Goal: Use online tool/utility: Utilize a website feature to perform a specific function

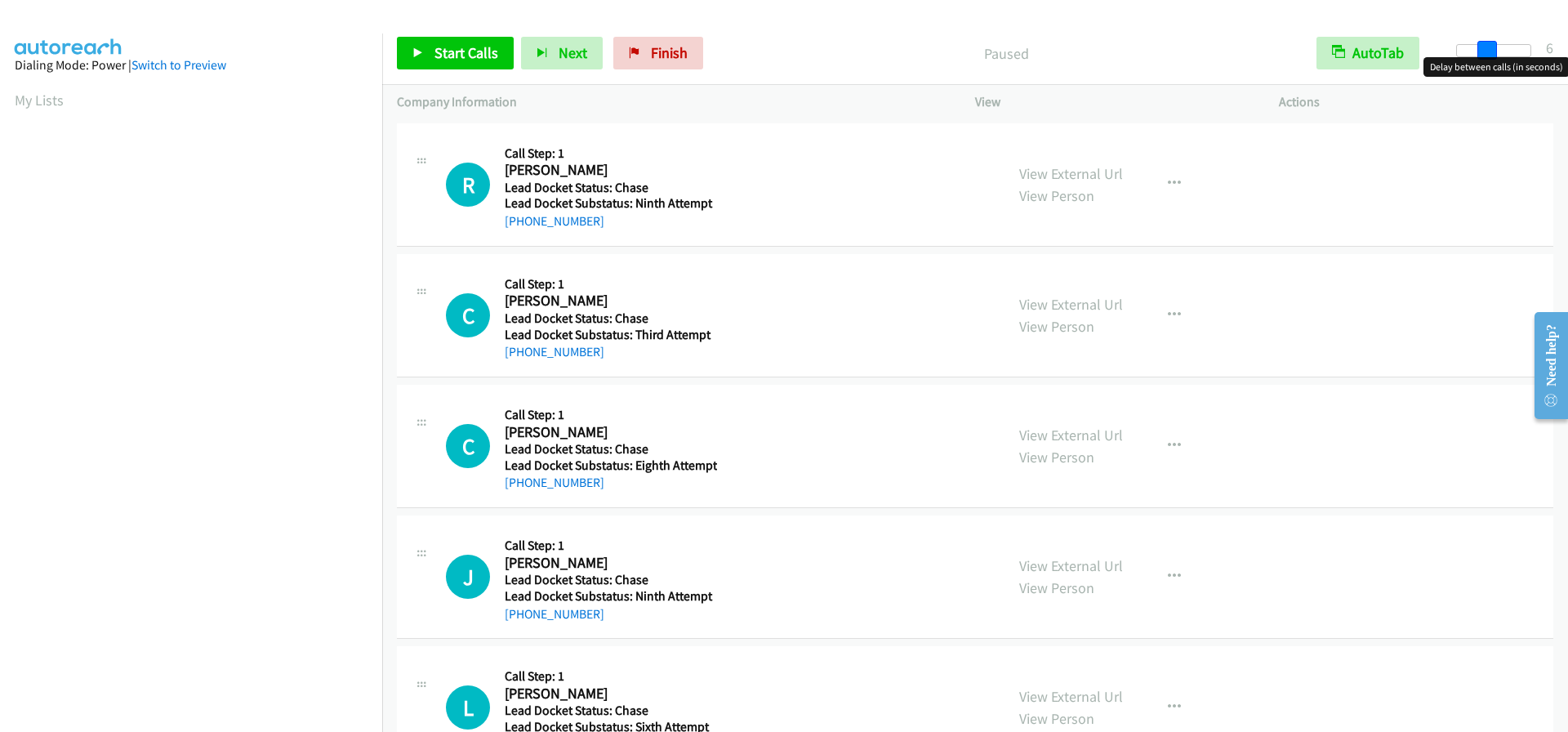
drag, startPoint x: 1451, startPoint y: 50, endPoint x: 1480, endPoint y: 58, distance: 30.1
click at [1480, 58] on body "Start Calls Pause Next Finish Paused AutoTab AutoTab 6 Company Information Info…" at bounding box center [784, 39] width 1568 height 78
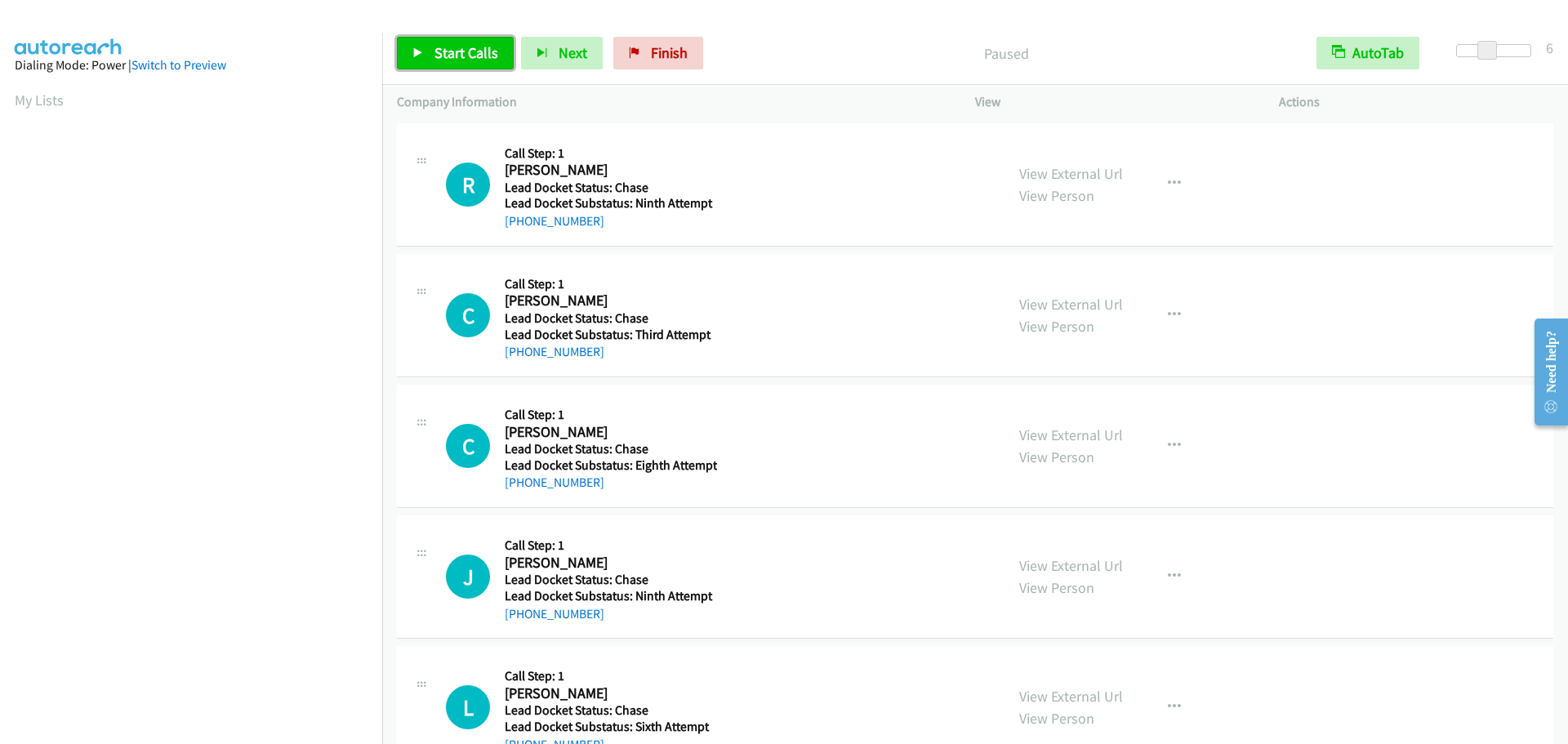
click at [472, 58] on span "Start Calls" at bounding box center [466, 52] width 64 height 19
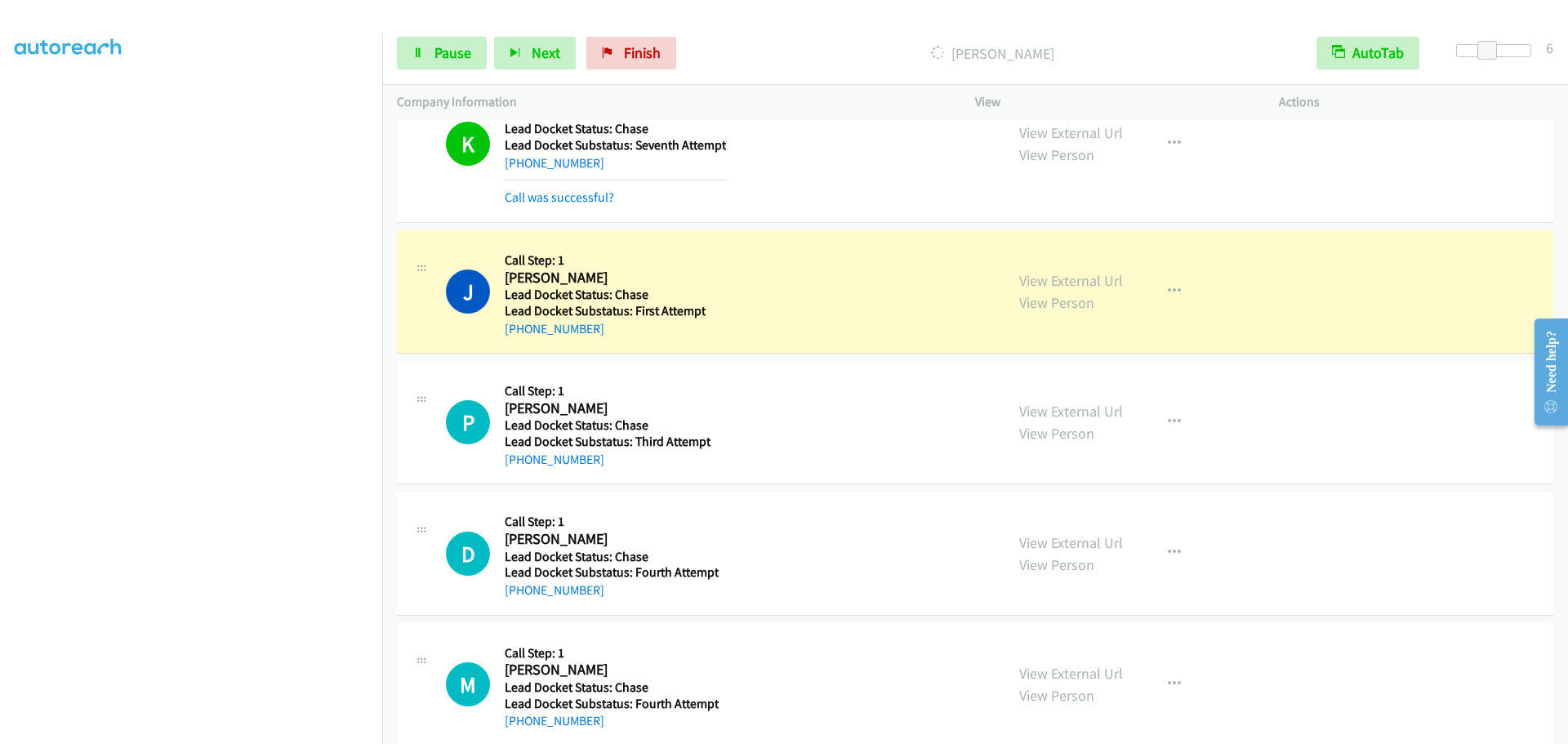
scroll to position [2073, 0]
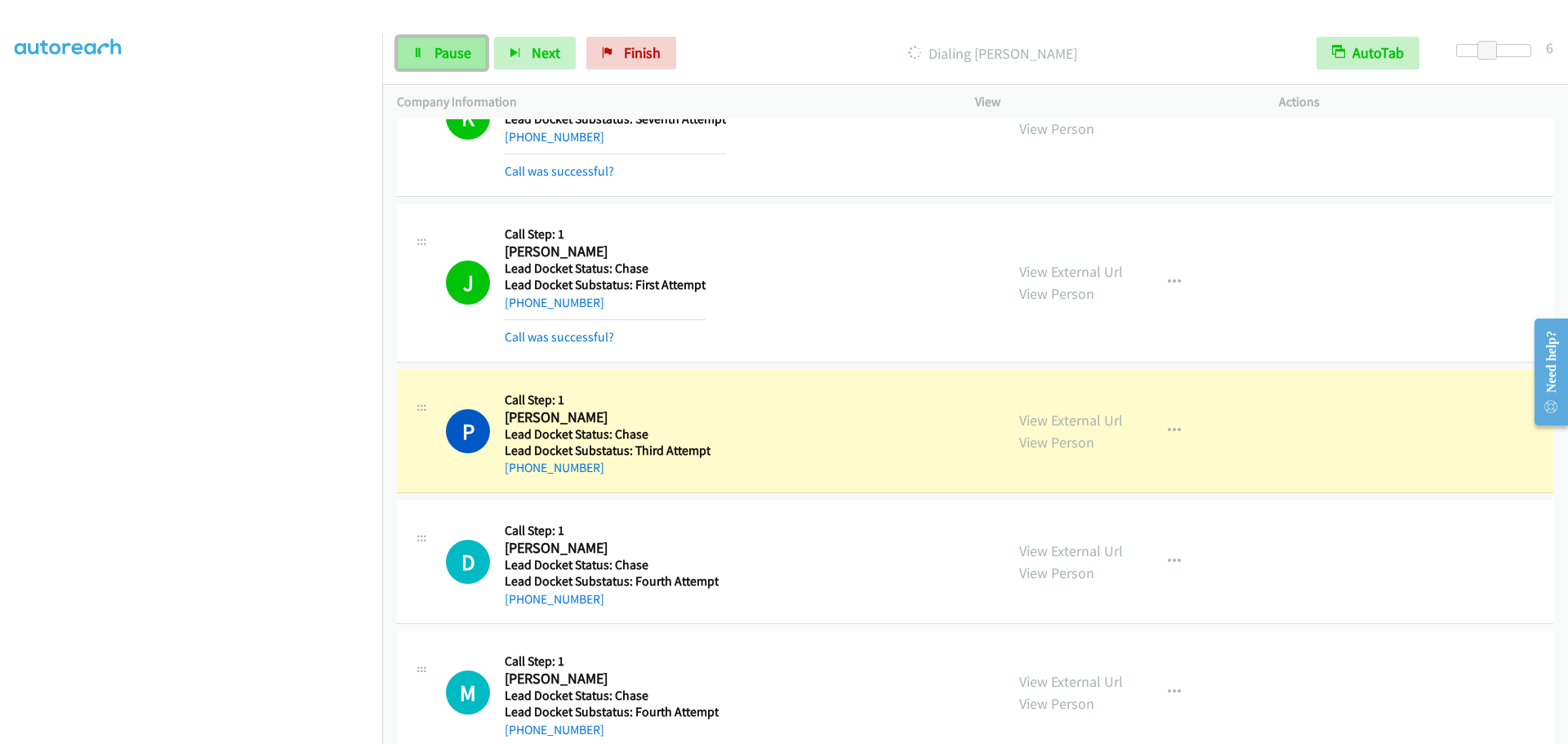
click at [422, 65] on link "Pause" at bounding box center [442, 53] width 90 height 33
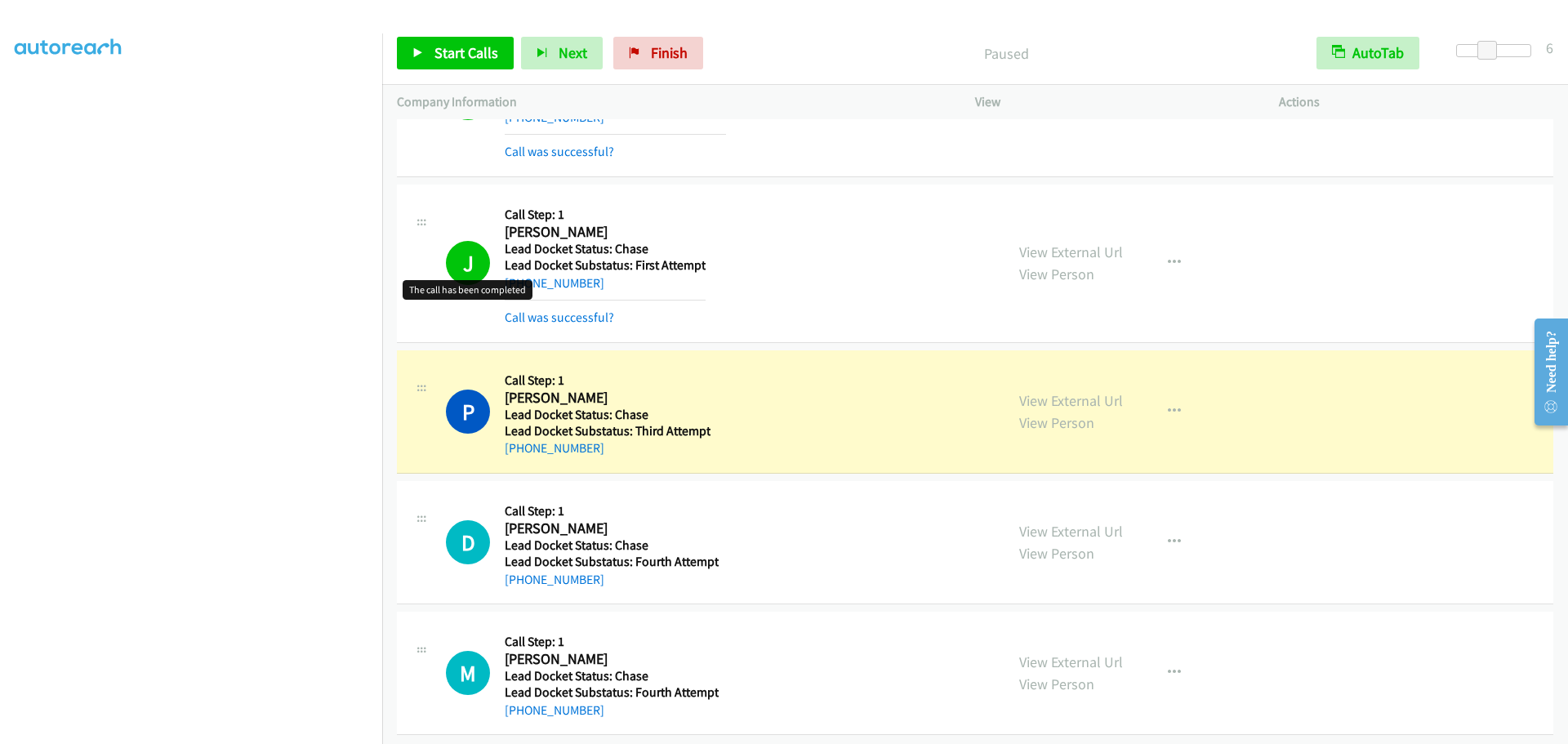
scroll to position [2108, 0]
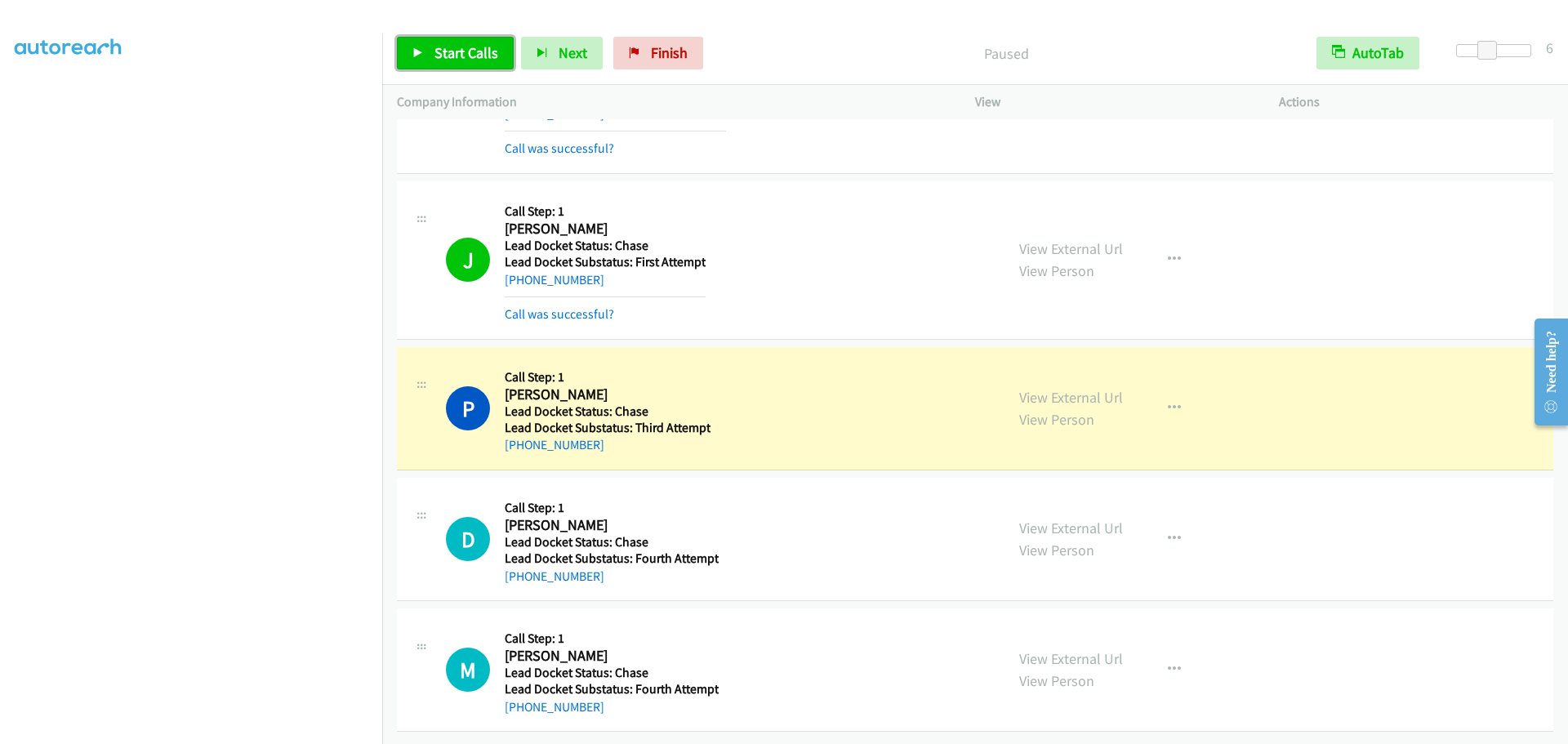
click at [436, 47] on span "Start Calls" at bounding box center [466, 52] width 64 height 19
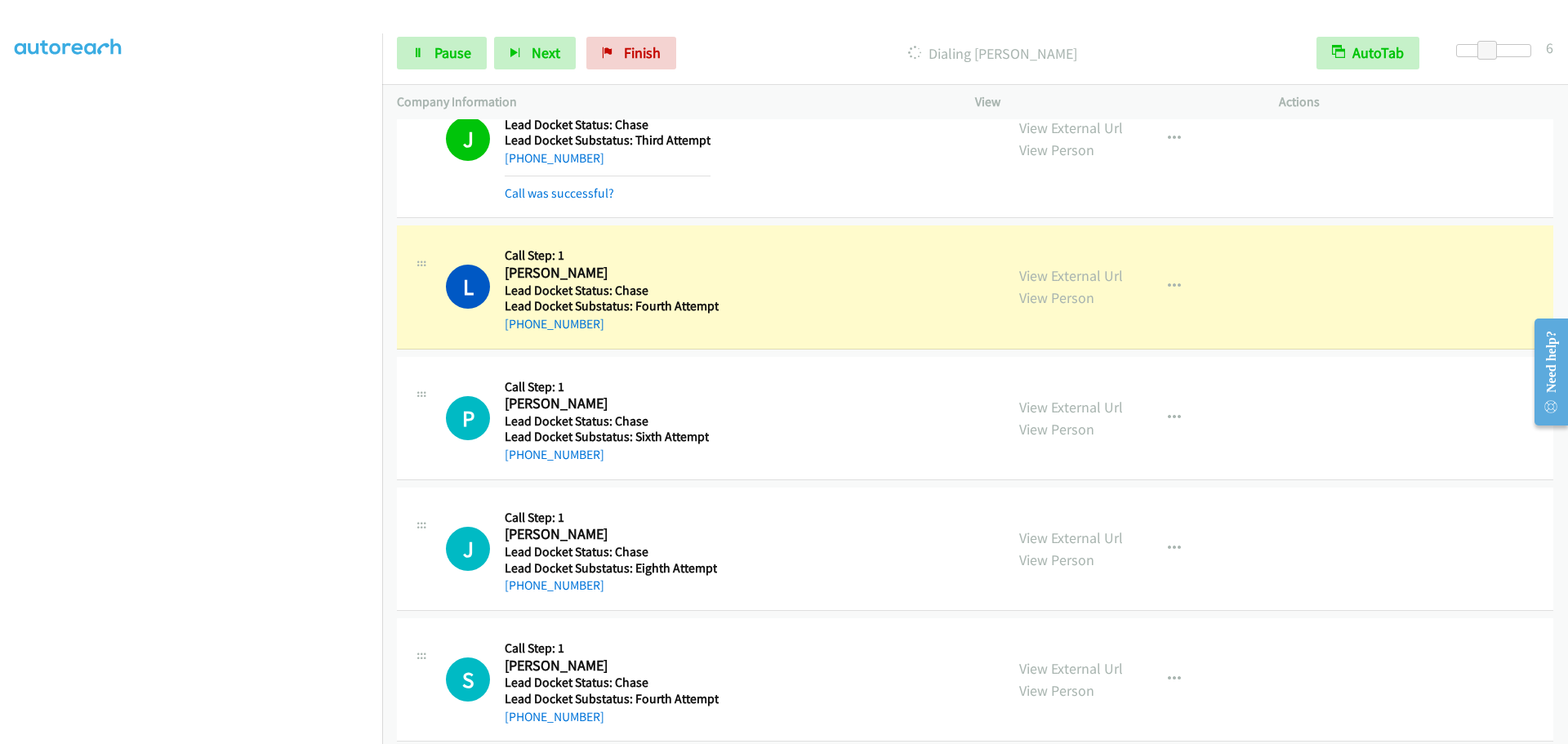
scroll to position [3565, 0]
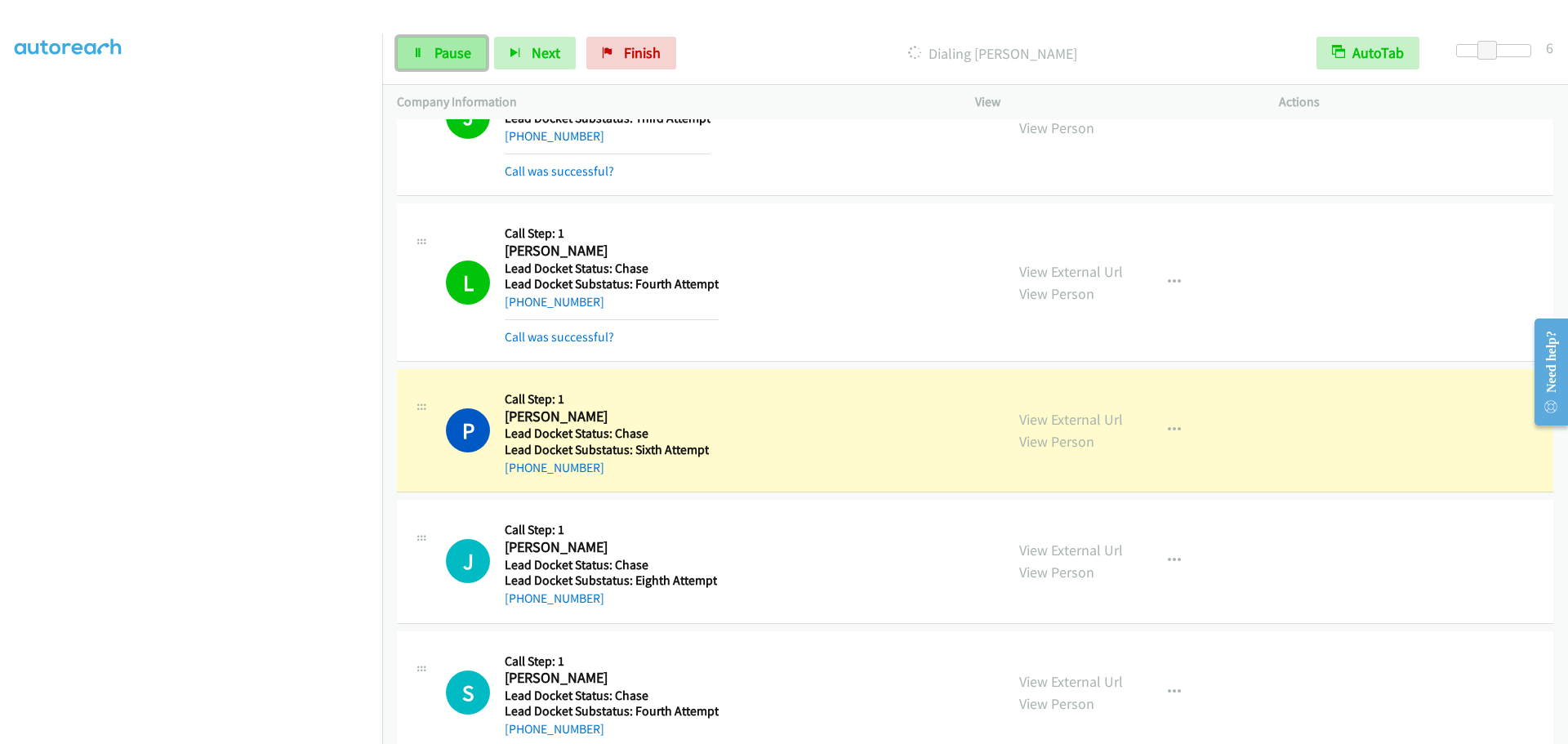
click at [450, 58] on span "Pause" at bounding box center [453, 52] width 37 height 19
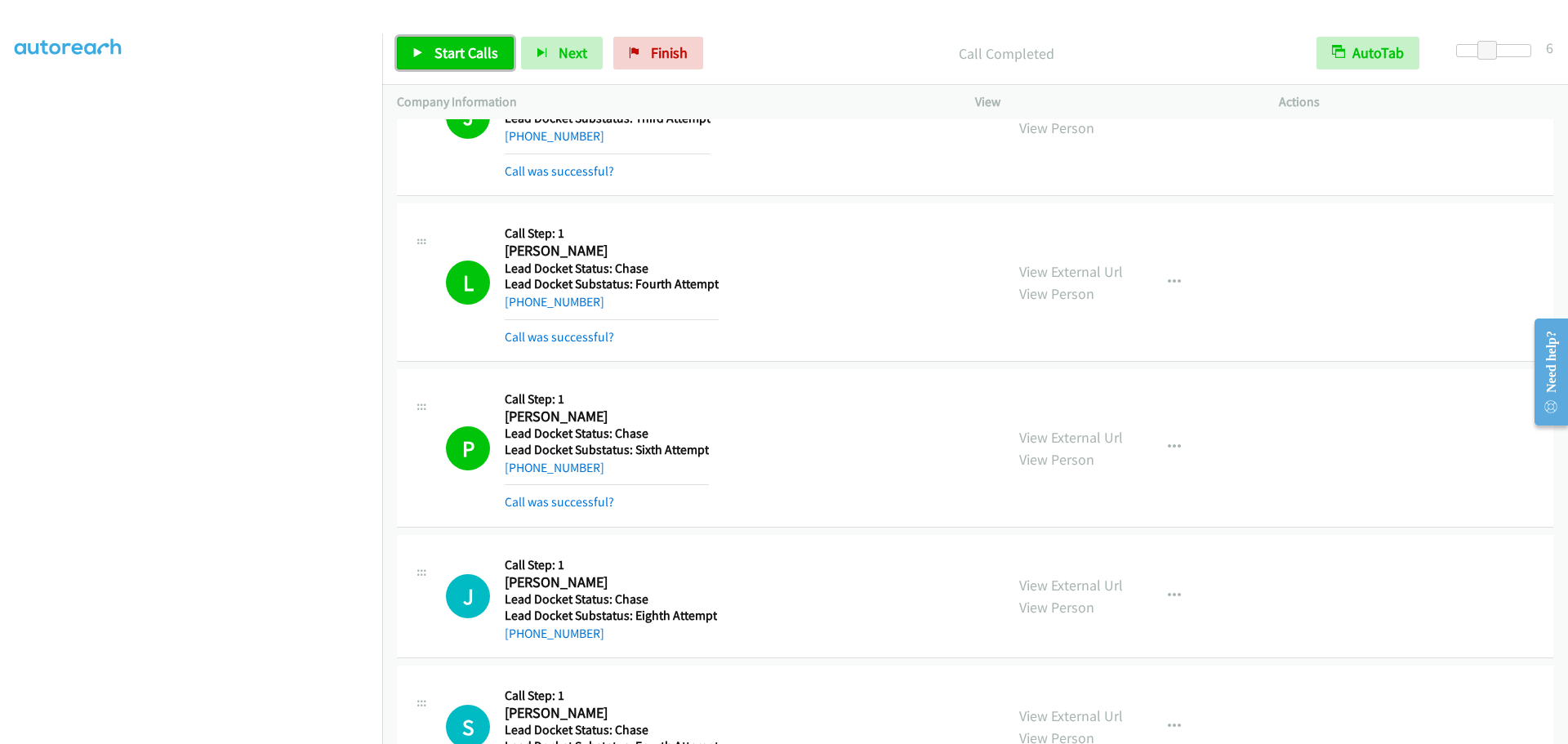
click at [473, 49] on span "Start Calls" at bounding box center [466, 52] width 64 height 19
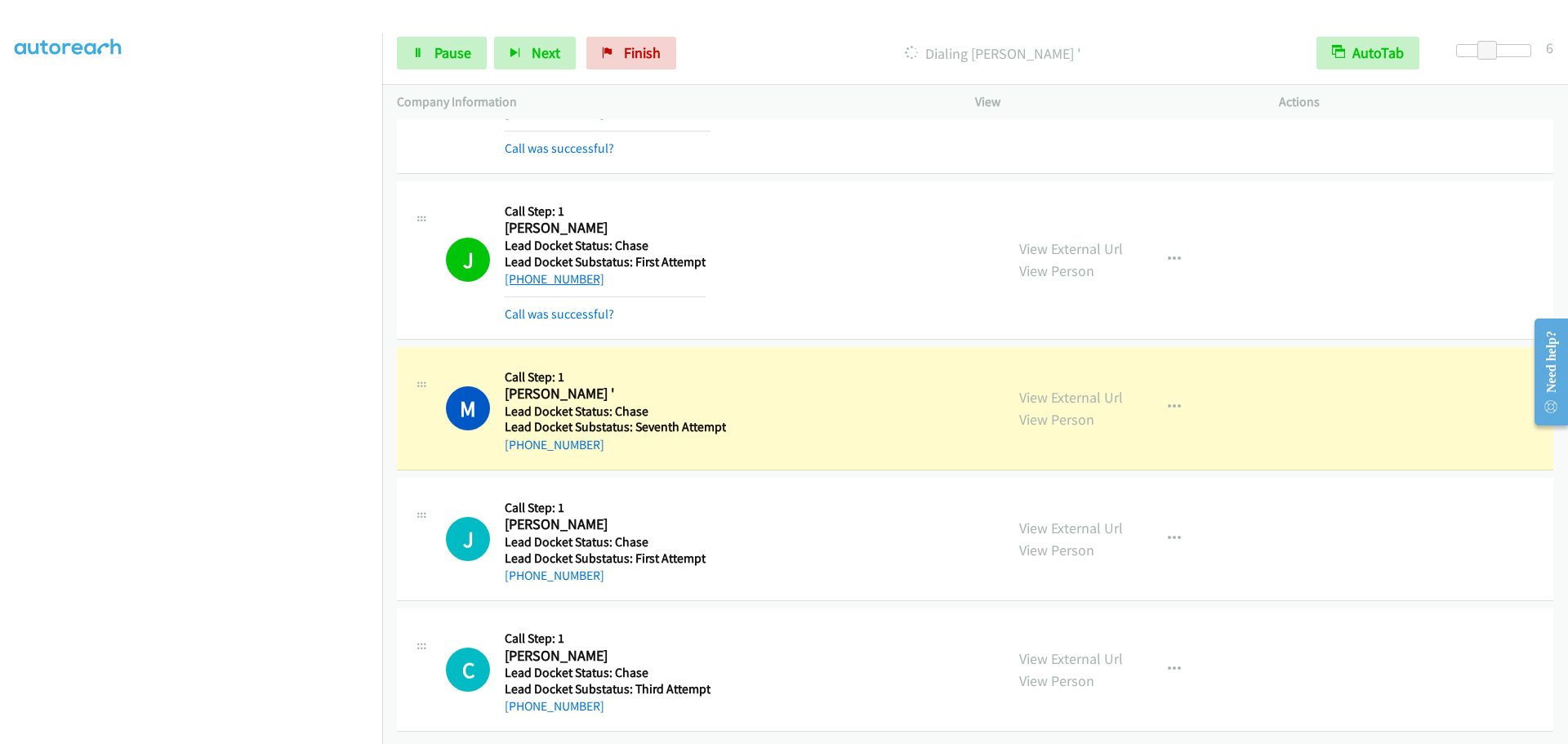
scroll to position [5091, 0]
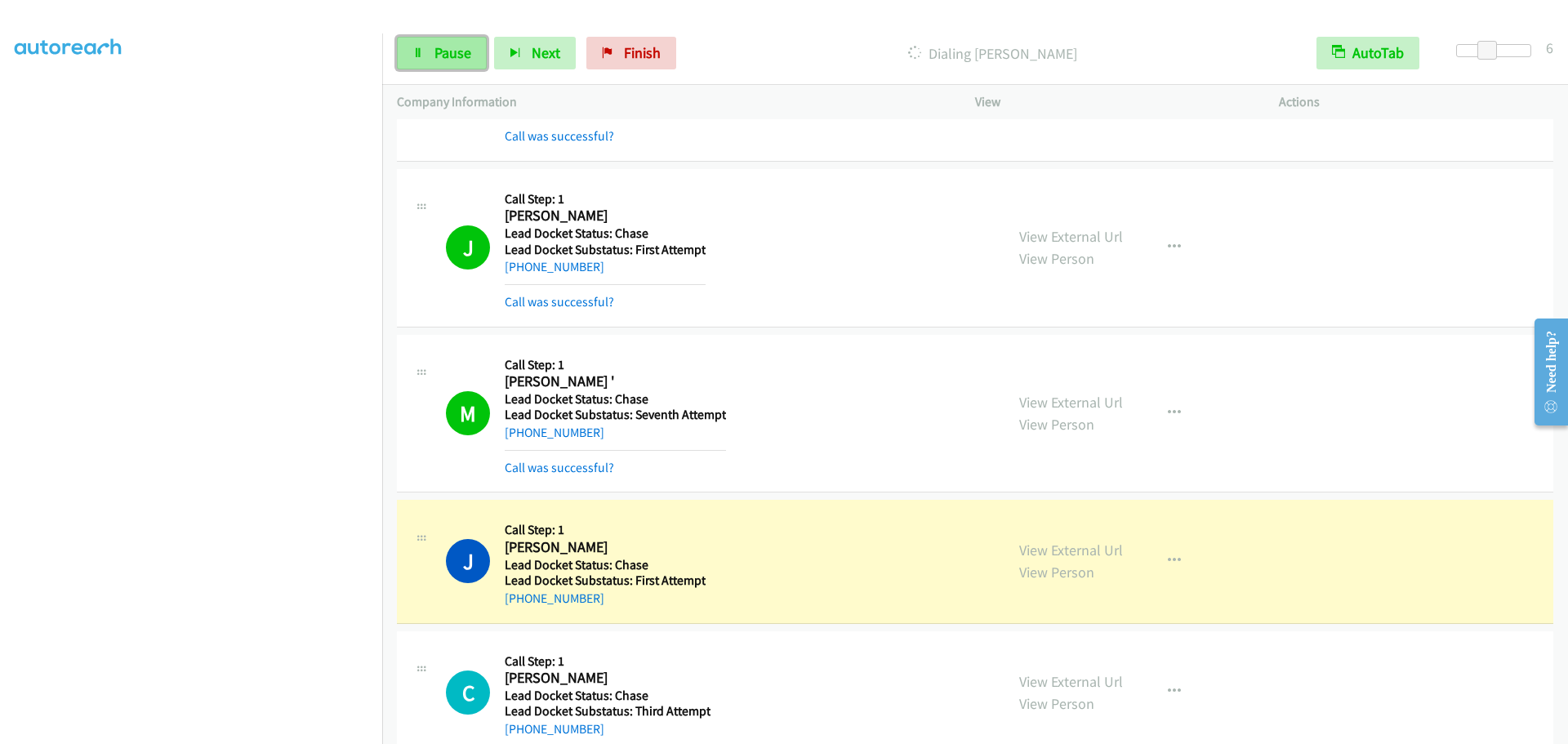
click at [424, 64] on link "Pause" at bounding box center [442, 53] width 90 height 33
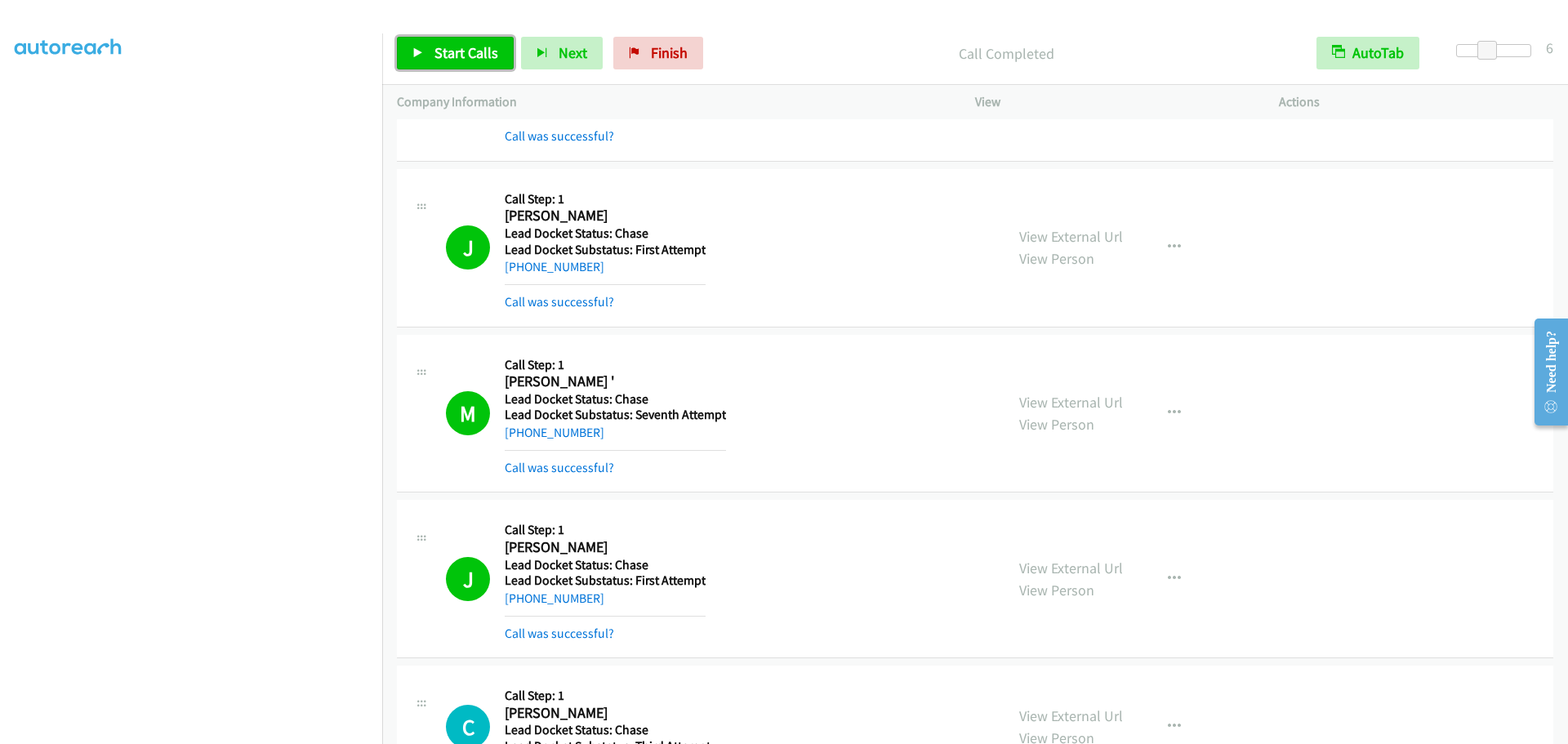
click at [464, 59] on span "Start Calls" at bounding box center [466, 52] width 64 height 19
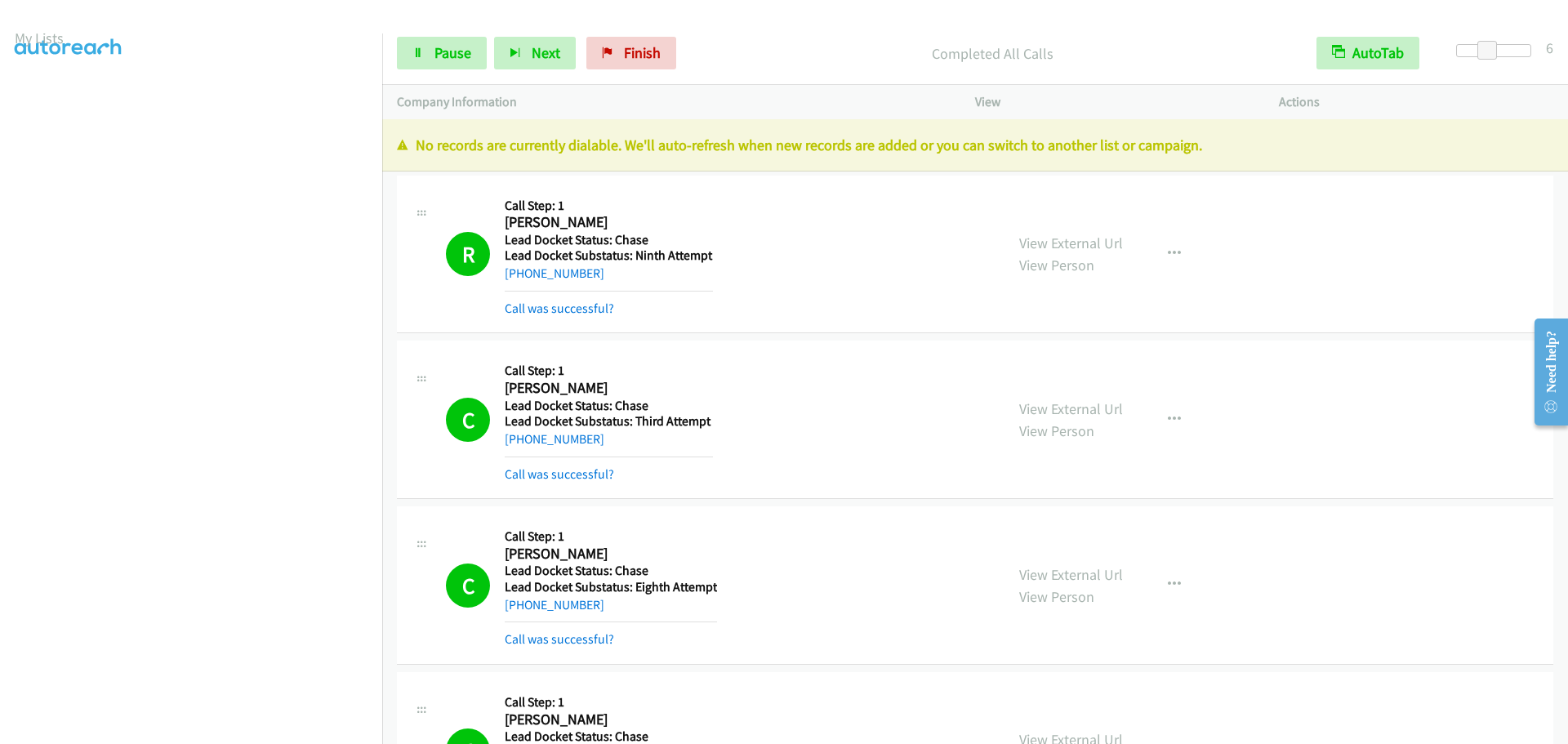
scroll to position [0, 0]
click at [43, 104] on link "My Lists" at bounding box center [39, 100] width 49 height 19
